Goal: Check status: Check status

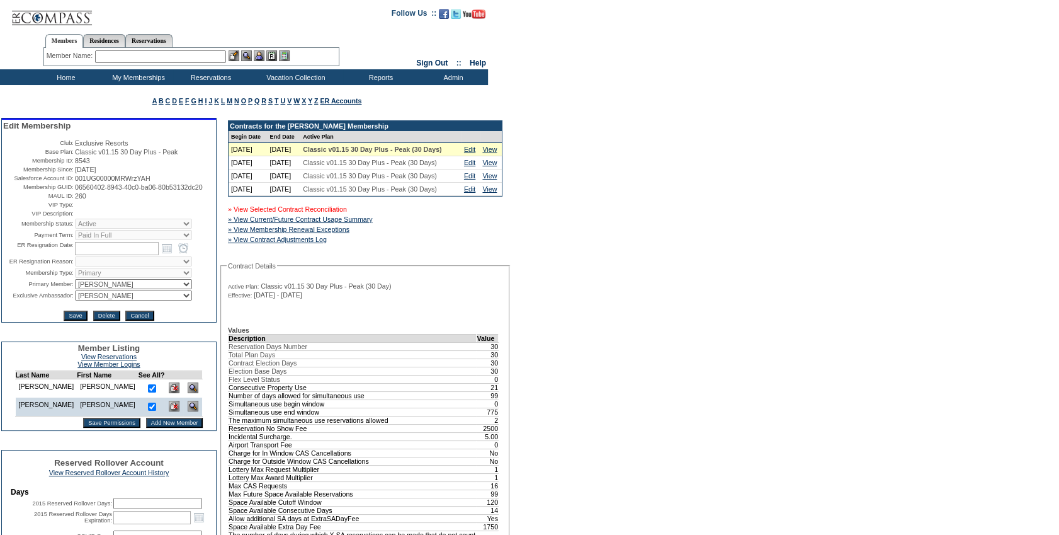
click at [288, 213] on link "» View Selected Contract Reconciliation" at bounding box center [287, 209] width 119 height 8
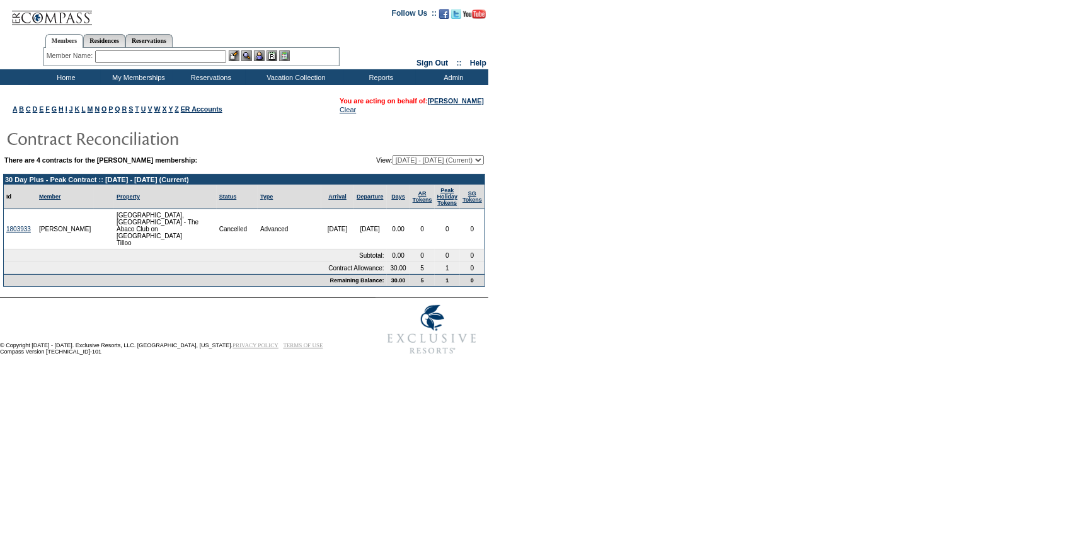
click at [420, 157] on select "[DATE] - [DATE] (Current) [DATE] - [DATE] [DATE] - [DATE] [DATE] - [DATE]" at bounding box center [437, 160] width 91 height 10
click at [588, 170] on form "Follow Us ::" at bounding box center [534, 180] width 1068 height 361
click at [425, 157] on select "[DATE] - [DATE] (Current) [DATE] - [DATE] [DATE] - [DATE] [DATE] - [DATE]" at bounding box center [437, 160] width 91 height 10
select select "162011"
click at [392, 155] on select "[DATE] - [DATE] (Current) [DATE] - [DATE] [DATE] - [DATE] [DATE] - [DATE]" at bounding box center [437, 160] width 91 height 10
